Goal: Entertainment & Leisure: Consume media (video, audio)

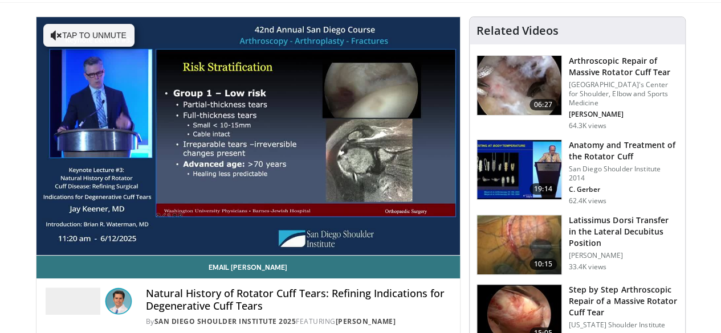
scroll to position [93, 0]
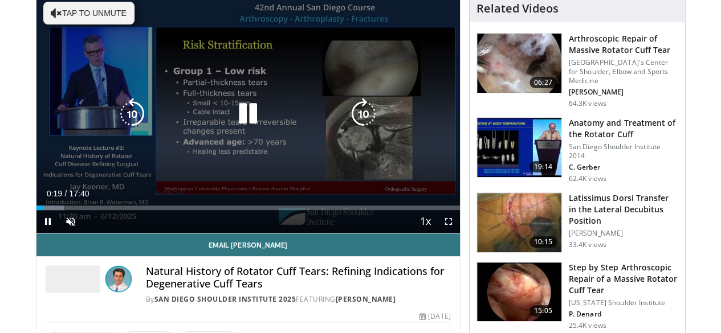
click at [69, 13] on button "Tap to unmute" at bounding box center [88, 13] width 91 height 23
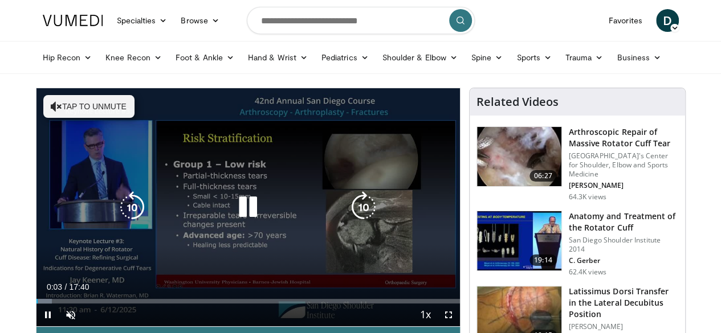
click at [77, 105] on button "Tap to unmute" at bounding box center [88, 106] width 91 height 23
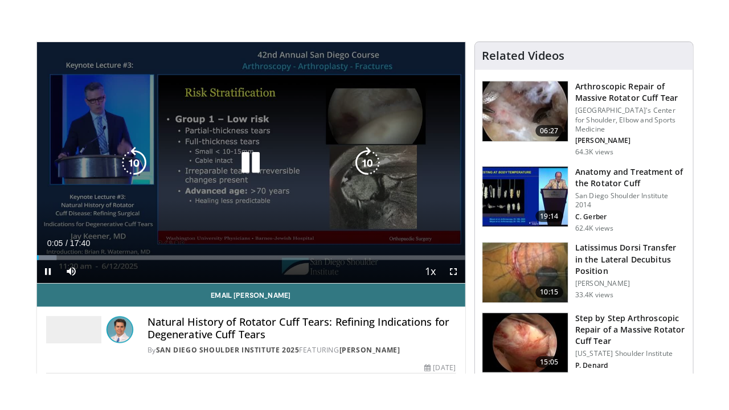
scroll to position [95, 0]
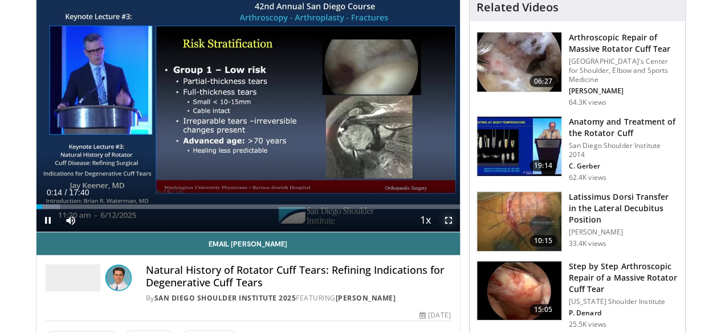
click at [460, 232] on span "Video Player" at bounding box center [448, 220] width 23 height 23
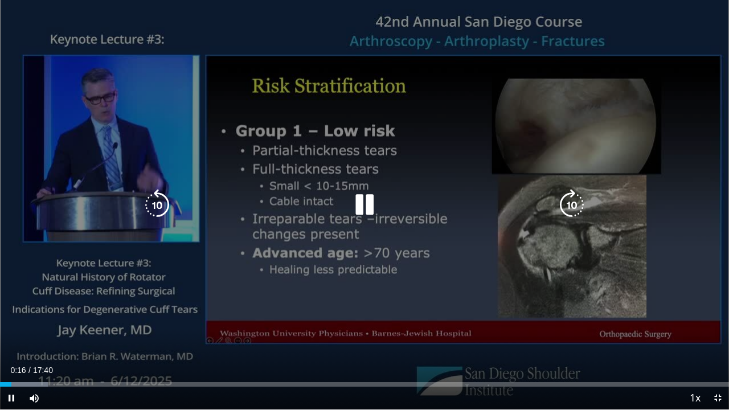
click at [295, 259] on div "10 seconds Tap to unmute" at bounding box center [364, 205] width 729 height 410
click at [366, 199] on icon "Video Player" at bounding box center [365, 205] width 32 height 32
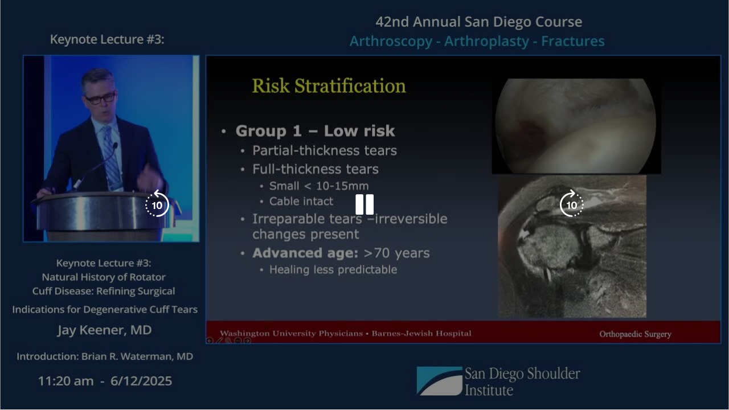
click at [280, 333] on div "10 seconds Tap to unmute" at bounding box center [364, 205] width 729 height 410
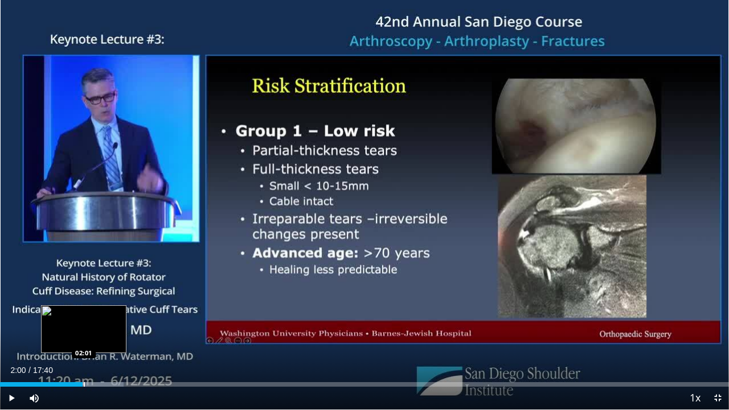
drag, startPoint x: 114, startPoint y: 383, endPoint x: 83, endPoint y: 383, distance: 31.3
click at [83, 333] on div "Loaded : 16.99% 02:00 02:01" at bounding box center [364, 384] width 729 height 5
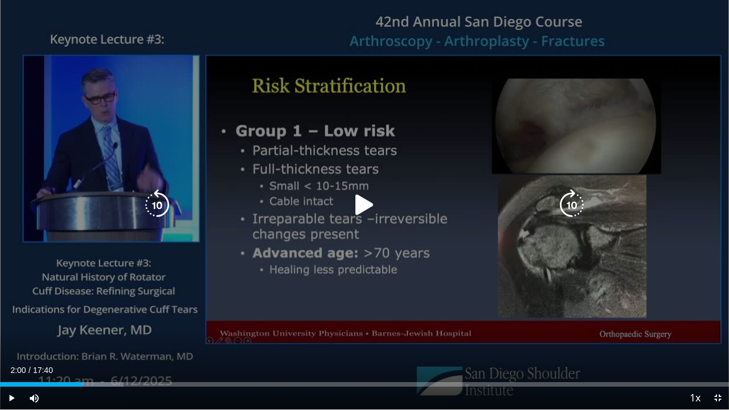
click at [360, 201] on icon "Video Player" at bounding box center [365, 205] width 32 height 32
click at [298, 333] on div "Loaded : 28.99% 07:13 07:13" at bounding box center [364, 381] width 729 height 11
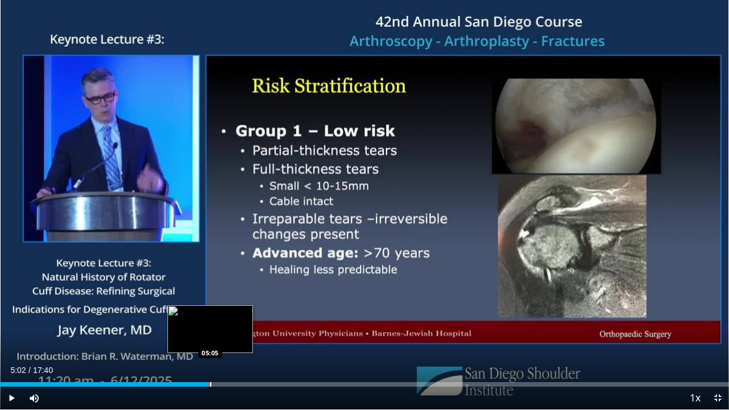
drag, startPoint x: 297, startPoint y: 384, endPoint x: 208, endPoint y: 378, distance: 89.6
click at [208, 333] on div "Loaded : 28.99% 05:02 05:05" at bounding box center [364, 381] width 729 height 11
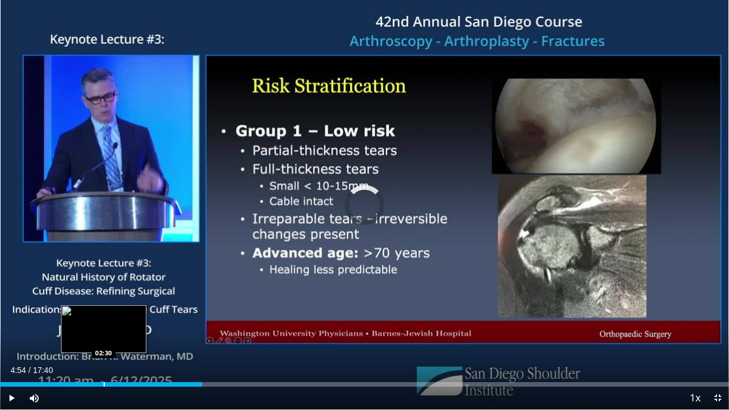
drag, startPoint x: 202, startPoint y: 381, endPoint x: 104, endPoint y: 379, distance: 98.0
click at [104, 333] on div "Loaded : 0.00% 02:32 02:30" at bounding box center [364, 381] width 729 height 11
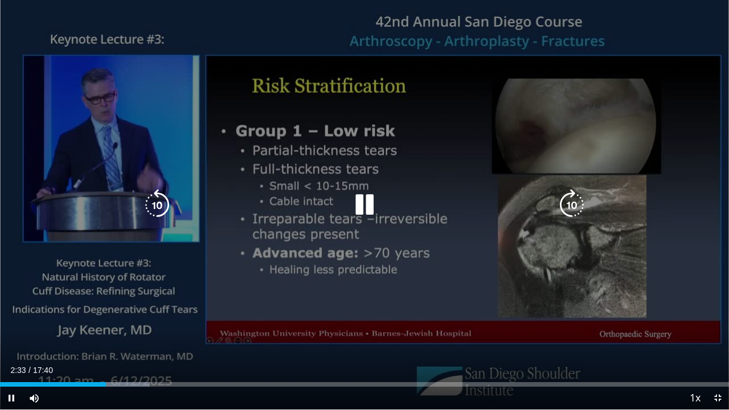
click at [367, 207] on icon "Video Player" at bounding box center [365, 205] width 32 height 32
click at [357, 201] on icon "Video Player" at bounding box center [365, 205] width 32 height 32
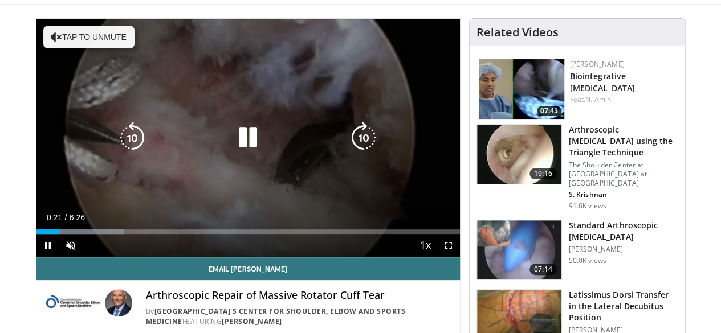
scroll to position [95, 0]
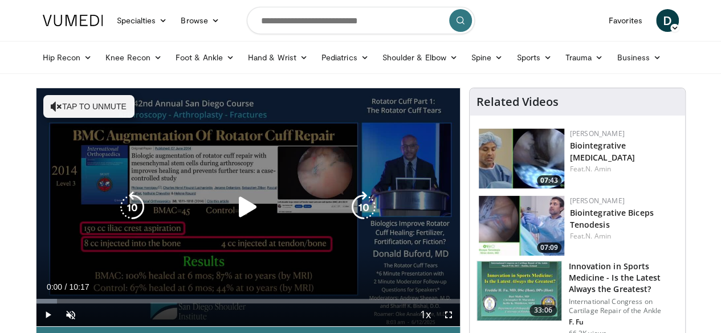
scroll to position [95, 0]
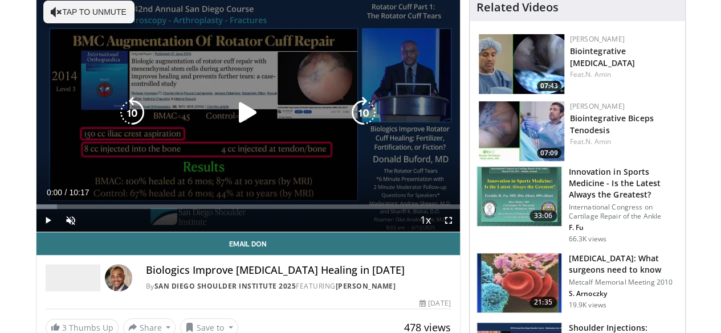
click at [233, 117] on icon "Video Player" at bounding box center [248, 113] width 32 height 32
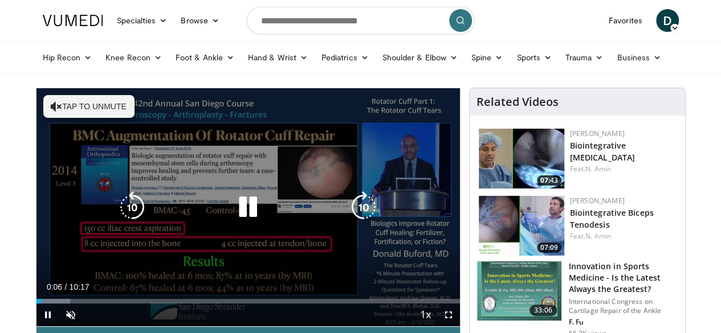
click at [79, 103] on button "Tap to unmute" at bounding box center [88, 106] width 91 height 23
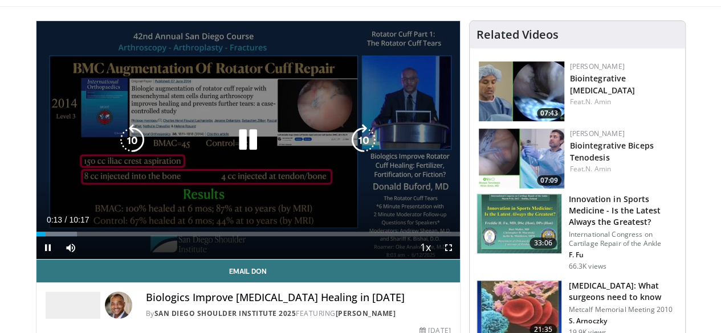
scroll to position [95, 0]
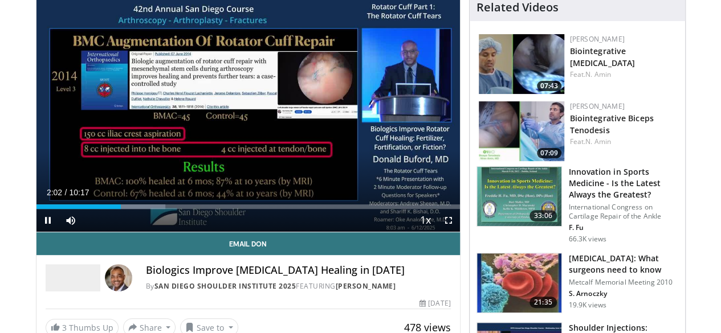
click at [266, 198] on div "Current Time 2:02 / Duration 10:17" at bounding box center [247, 192] width 423 height 10
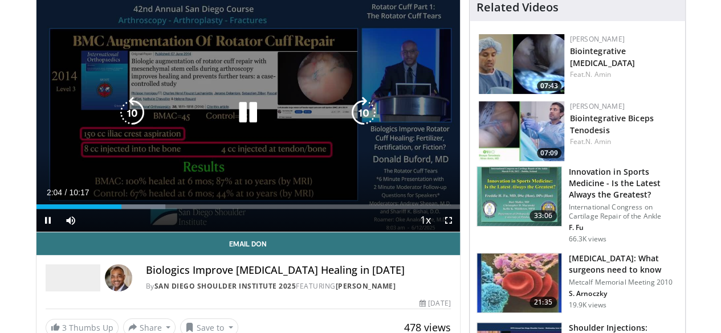
click at [243, 120] on icon "Video Player" at bounding box center [248, 113] width 32 height 32
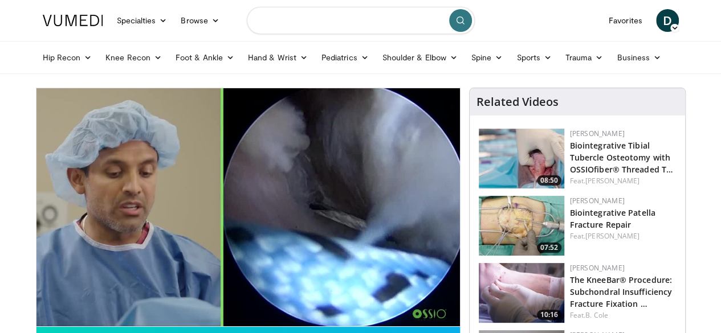
click at [261, 7] on input "Search topics, interventions" at bounding box center [361, 20] width 228 height 27
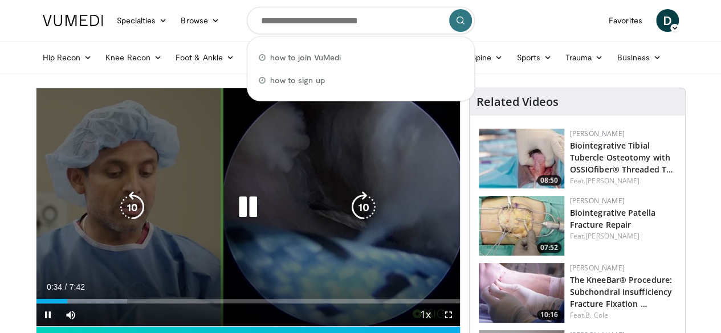
click at [286, 130] on div "10 seconds Tap to unmute" at bounding box center [247, 207] width 423 height 238
